Goal: Find specific page/section: Find specific page/section

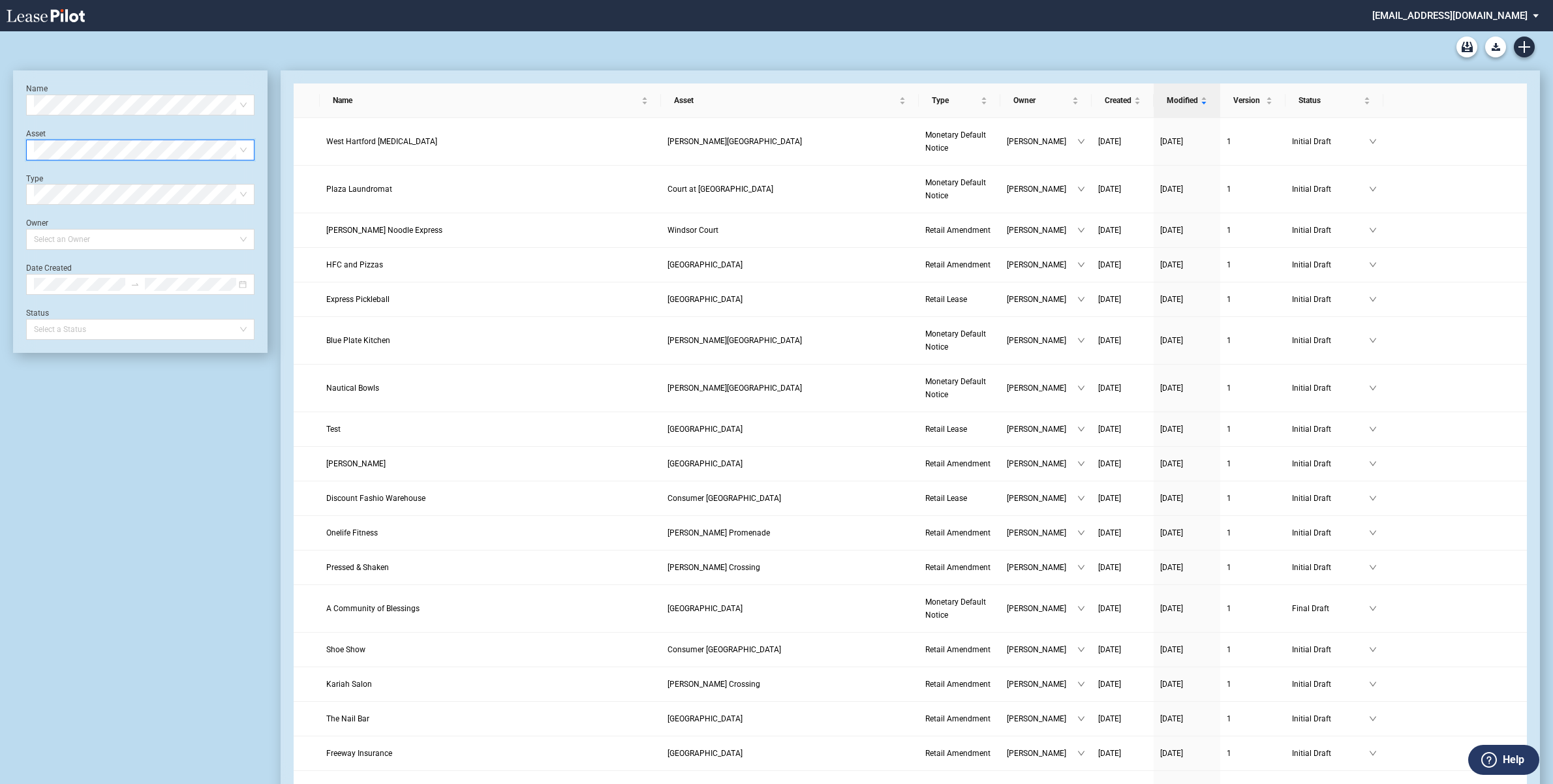
click at [244, 147] on span at bounding box center [140, 150] width 213 height 20
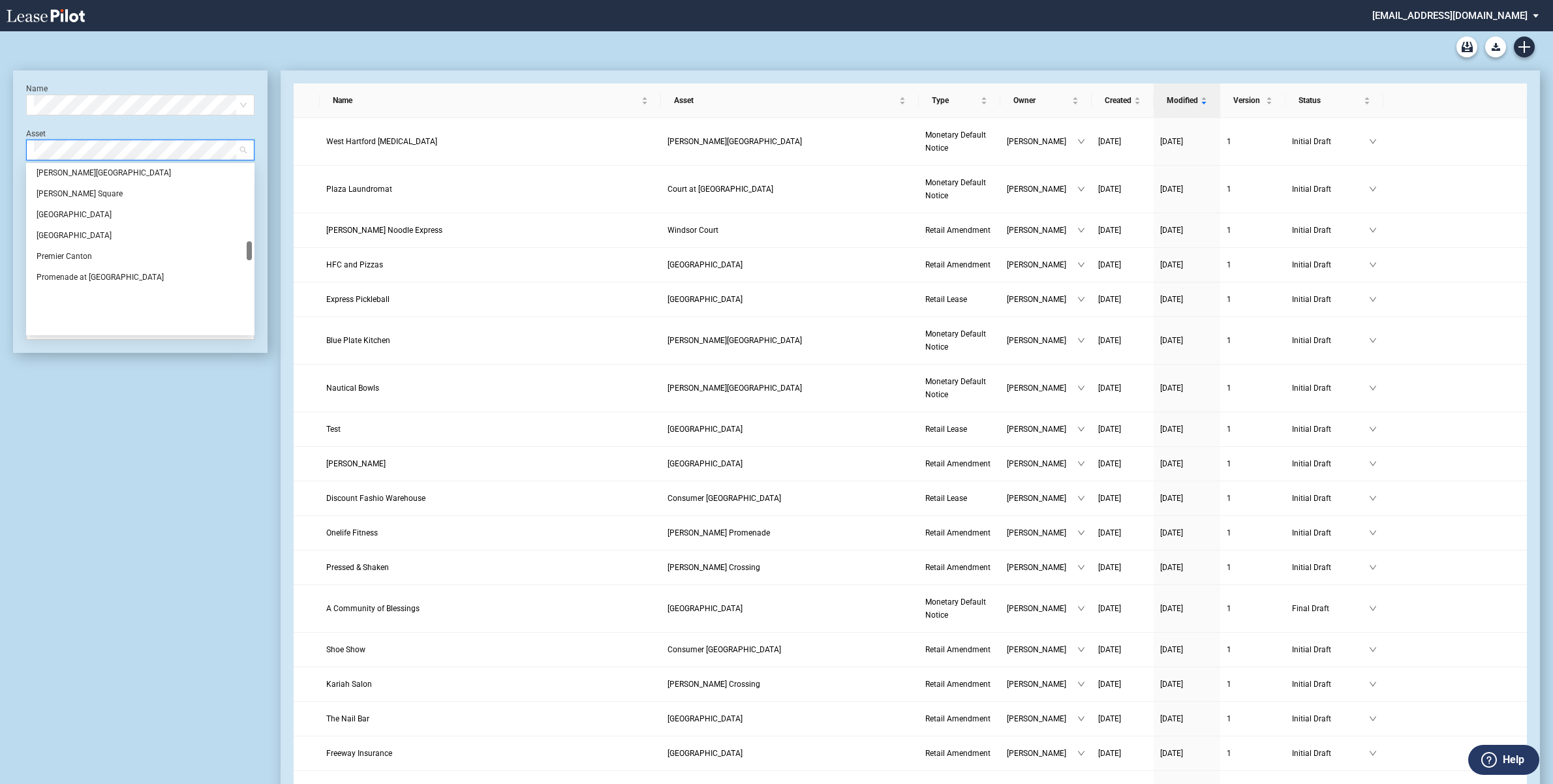
scroll to position [652, 0]
click at [79, 253] on div "[PERSON_NAME][GEOGRAPHIC_DATA]" at bounding box center [140, 254] width 208 height 13
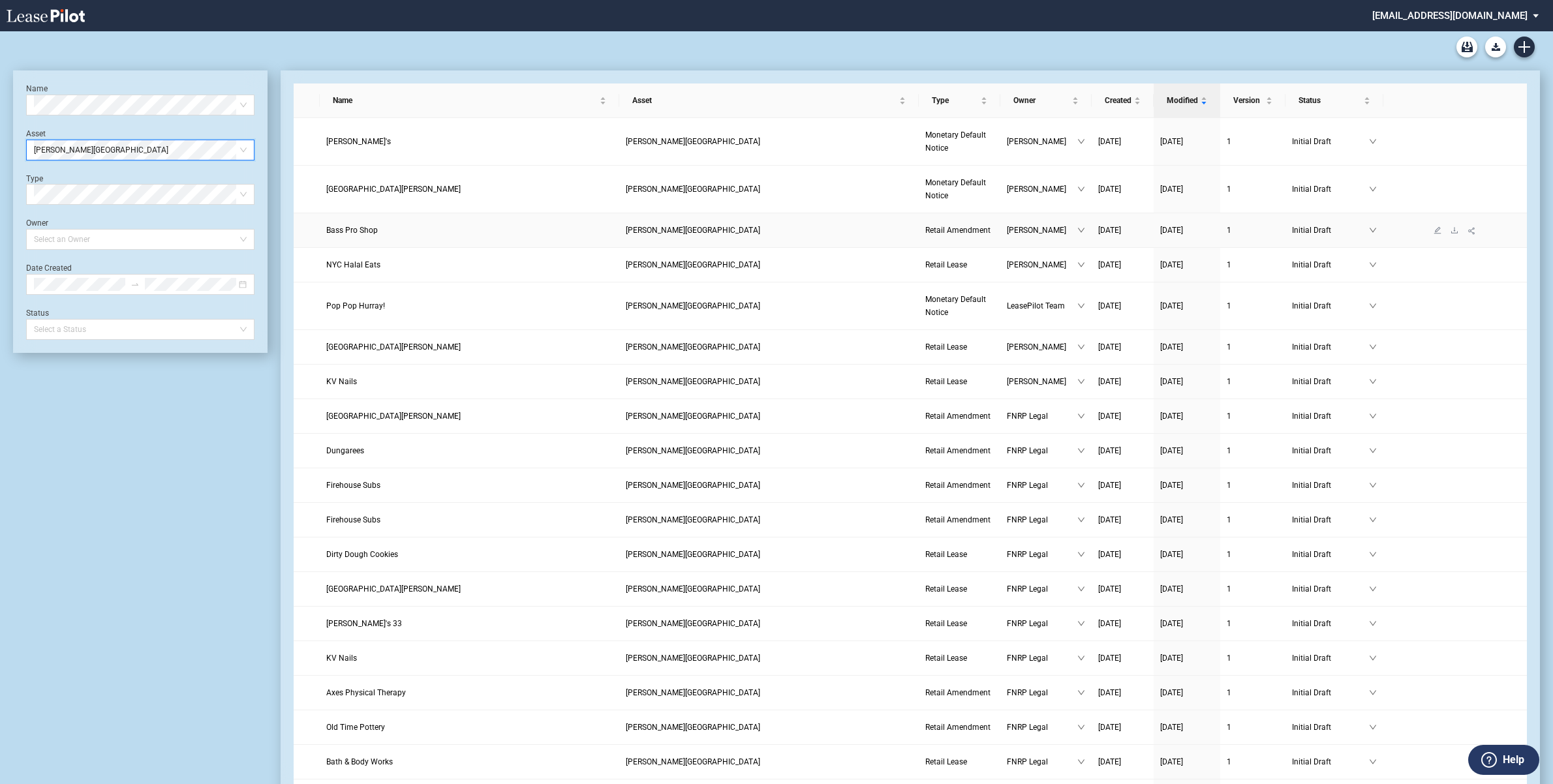
click at [493, 229] on link "Bass Pro Shop" at bounding box center [469, 231] width 286 height 13
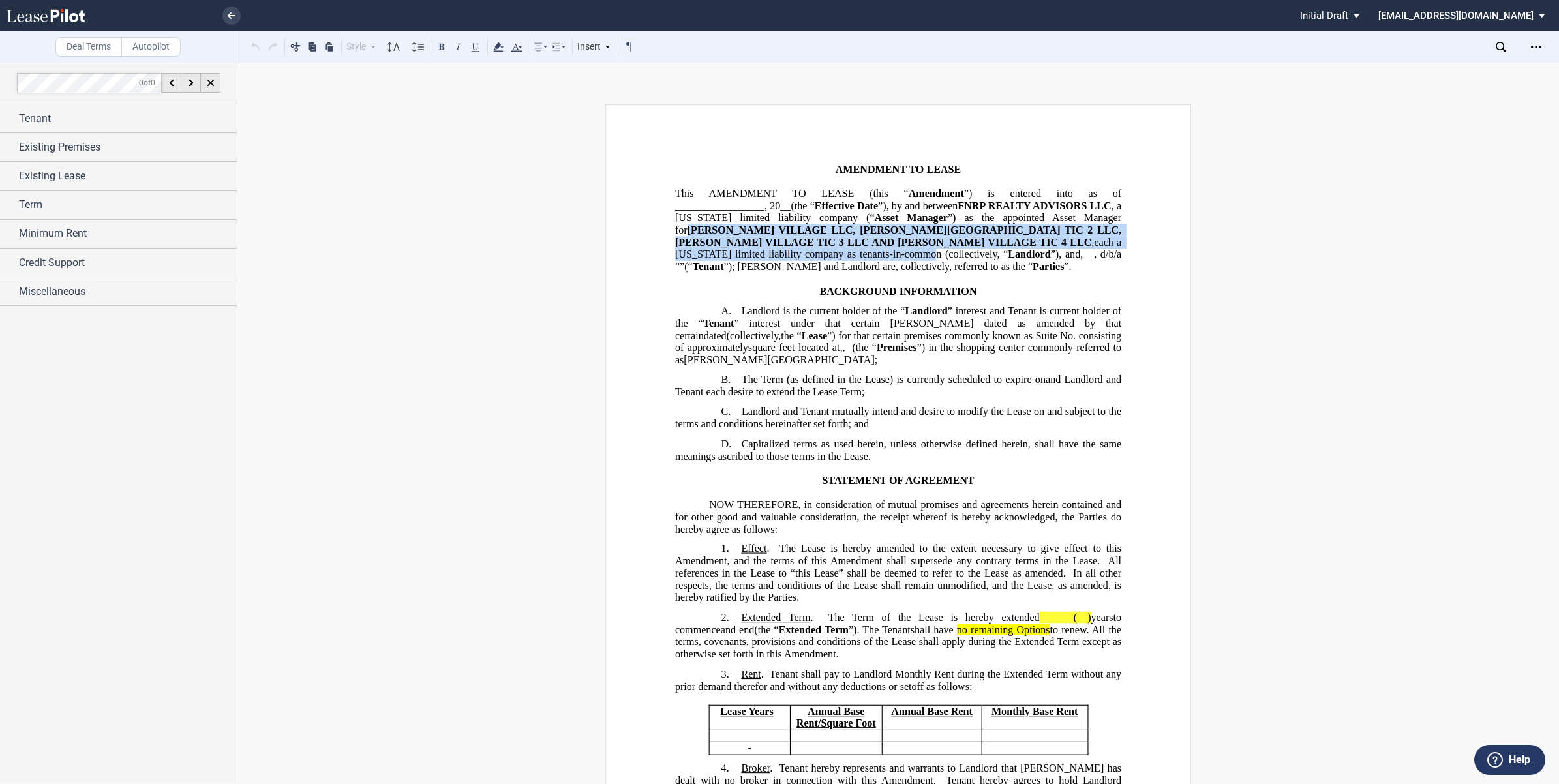
drag, startPoint x: 1087, startPoint y: 212, endPoint x: 755, endPoint y: 250, distance: 334.2
click at [755, 250] on p "This ﻿ ﻿ ﻿ ﻿ AMENDMENT TO LEASE (this “ Amendment ”) is entered into as of ___ …" at bounding box center [898, 231] width 446 height 85
drag, startPoint x: 755, startPoint y: 250, endPoint x: 708, endPoint y: 231, distance: 50.7
copy p "[PERSON_NAME] VILLAGE LLC, [PERSON_NAME] VILLAGE TIC 2 LLC, [PERSON_NAME] VILLA…"
click at [763, 298] on p "BACKGROUND INFORMATION" at bounding box center [898, 290] width 446 height 12
